Goal: Check status: Check status

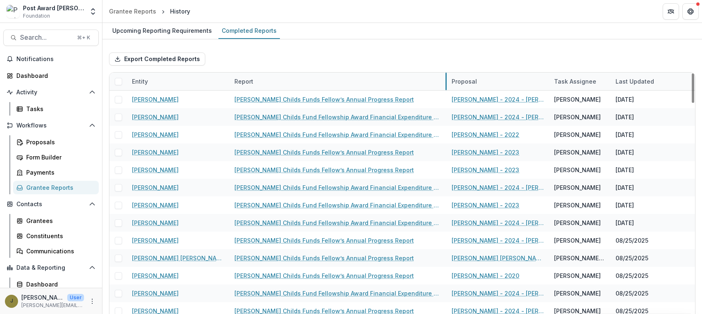
drag, startPoint x: 331, startPoint y: 82, endPoint x: 446, endPoint y: 86, distance: 114.8
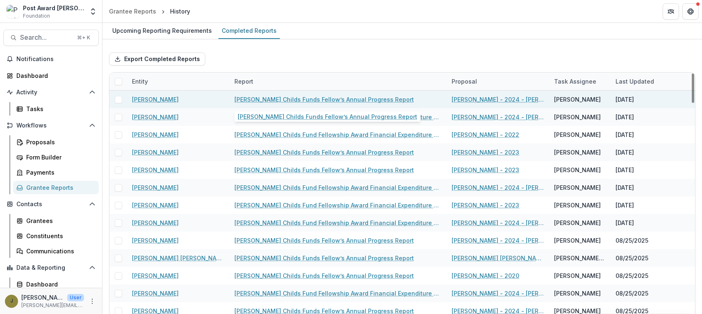
click at [325, 99] on link "[PERSON_NAME] Childs Funds Fellow’s Annual Progress Report" at bounding box center [323, 99] width 179 height 9
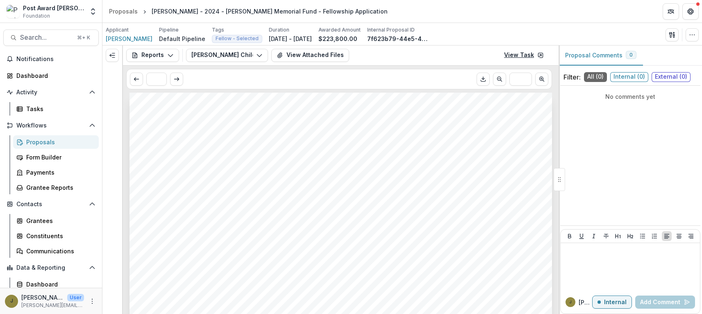
click at [516, 59] on link "View Task" at bounding box center [524, 55] width 50 height 13
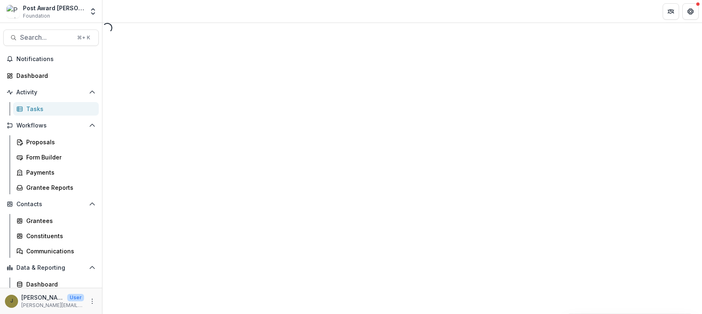
select select "********"
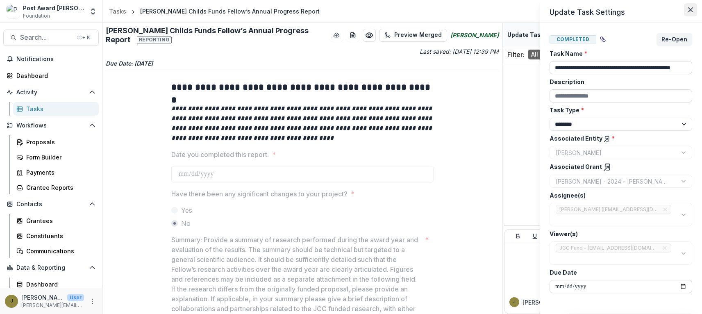
click at [693, 11] on button "Close" at bounding box center [690, 9] width 13 height 13
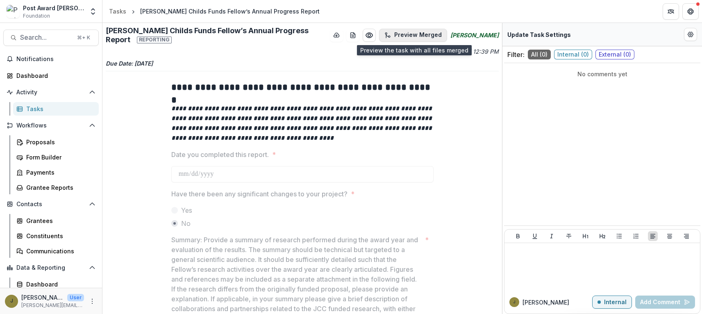
click at [405, 31] on button "Preview Merged" at bounding box center [413, 35] width 68 height 13
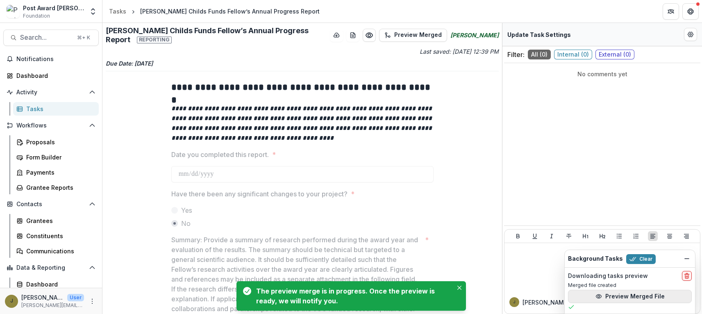
click at [595, 292] on button "Preview Merged File" at bounding box center [630, 296] width 124 height 13
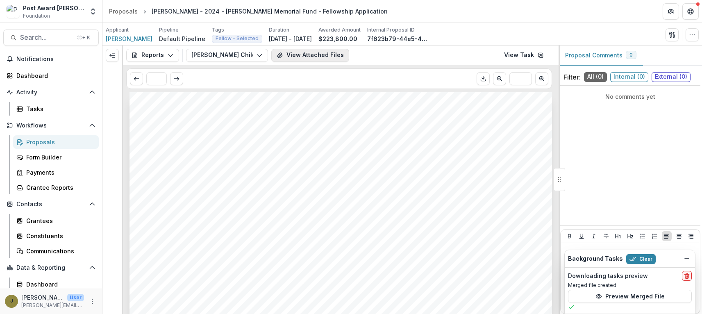
click at [288, 57] on button "View Attached Files" at bounding box center [310, 55] width 78 height 13
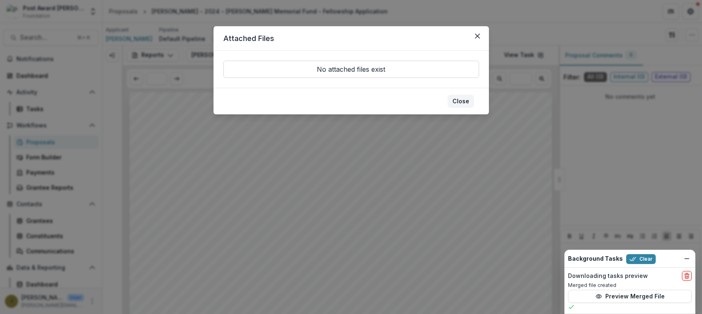
click at [465, 102] on button "Close" at bounding box center [460, 101] width 27 height 13
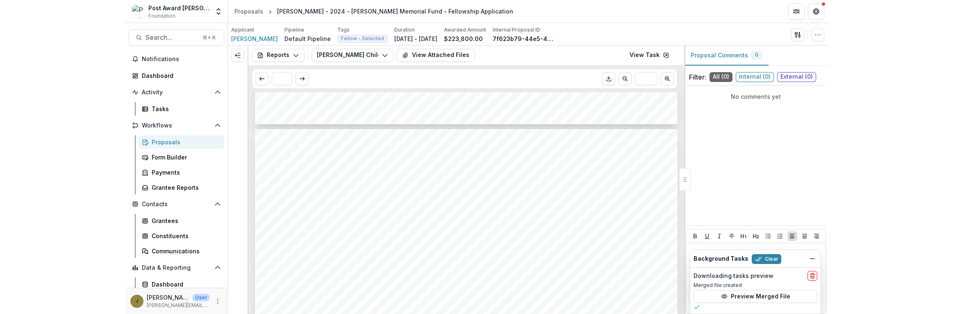
scroll to position [1171, 0]
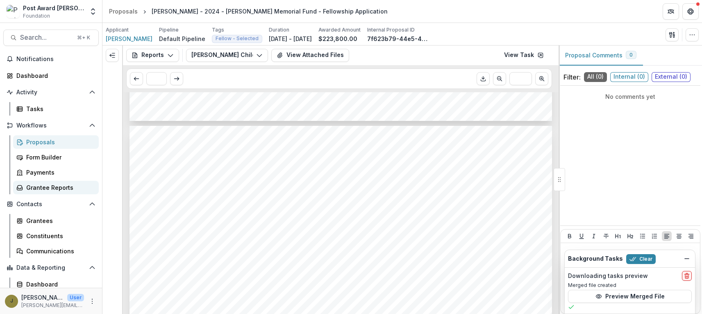
click at [36, 187] on div "Grantee Reports" at bounding box center [59, 187] width 66 height 9
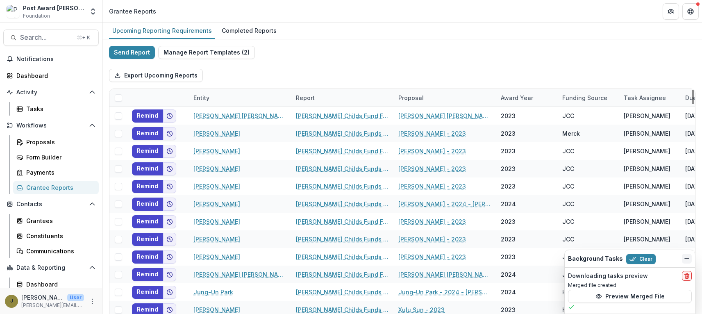
click at [684, 257] on icon "Dismiss" at bounding box center [687, 258] width 7 height 7
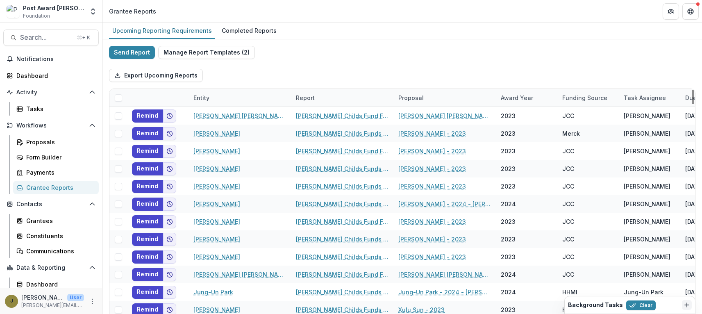
click at [306, 97] on div "Report" at bounding box center [305, 97] width 29 height 9
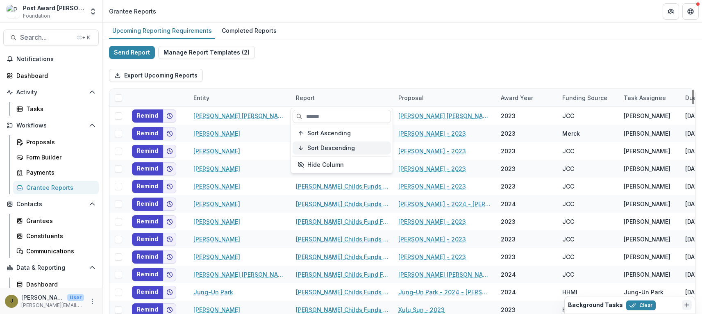
click at [330, 146] on span "Sort Descending" at bounding box center [331, 148] width 48 height 7
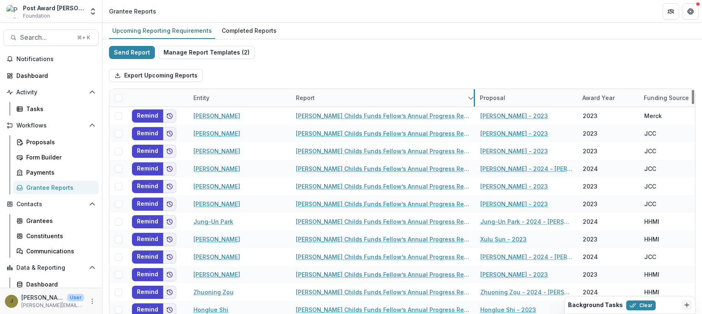
drag, startPoint x: 393, startPoint y: 95, endPoint x: 474, endPoint y: 96, distance: 81.1
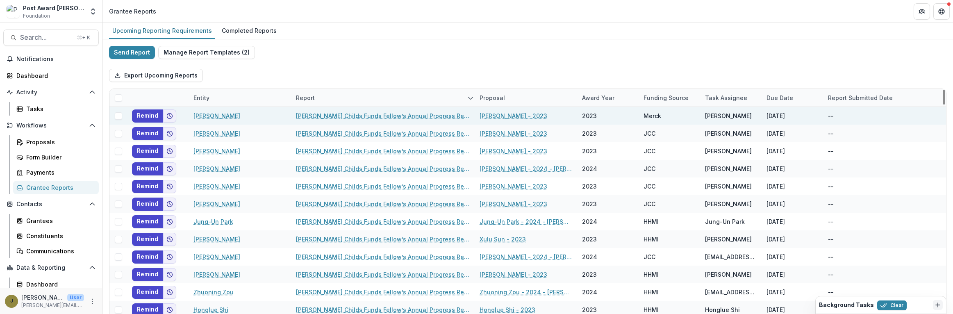
click at [118, 115] on span at bounding box center [118, 115] width 7 height 7
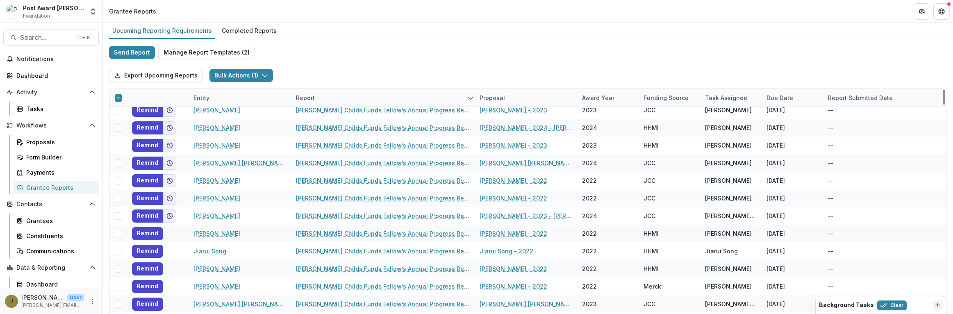
scroll to position [429, 0]
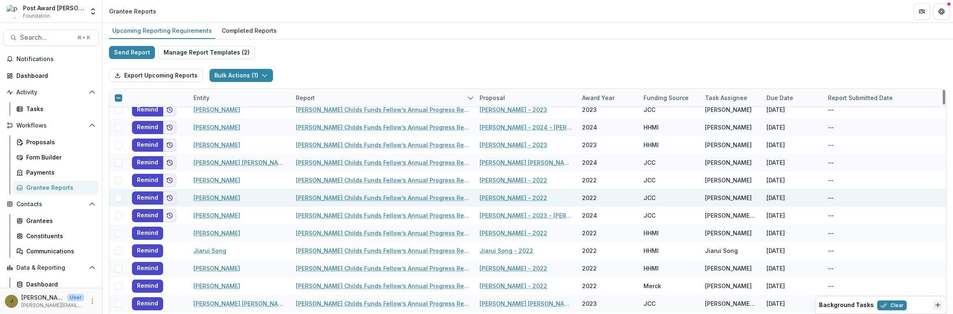
click at [118, 199] on span at bounding box center [118, 197] width 7 height 7
click at [116, 197] on icon at bounding box center [118, 198] width 5 height 4
click at [118, 194] on span at bounding box center [118, 197] width 7 height 7
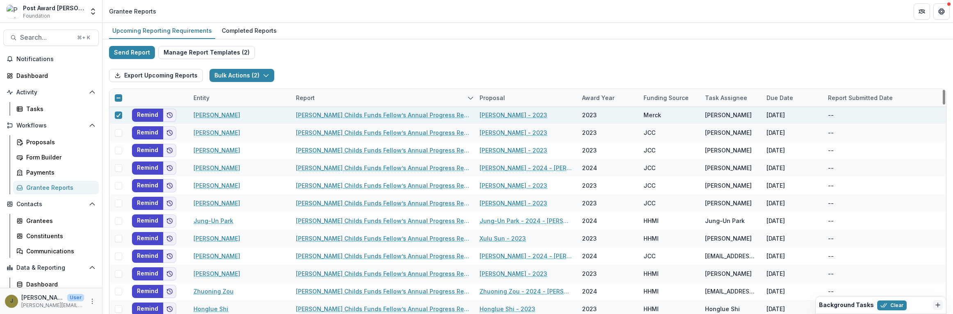
scroll to position [0, 0]
click at [120, 97] on icon at bounding box center [118, 97] width 5 height 5
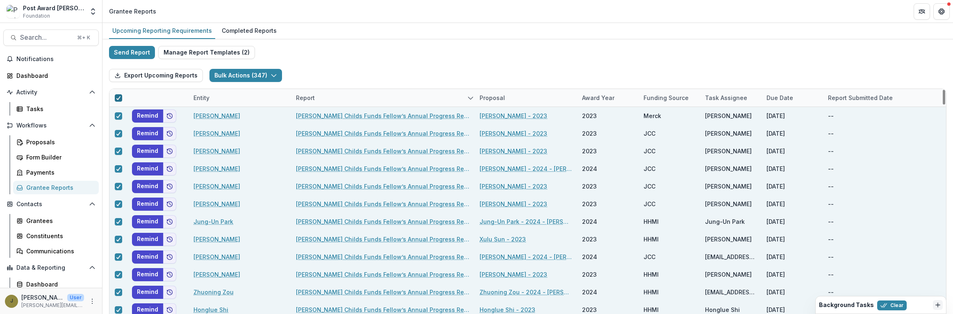
click at [120, 97] on icon at bounding box center [118, 98] width 5 height 4
